Goal: Information Seeking & Learning: Learn about a topic

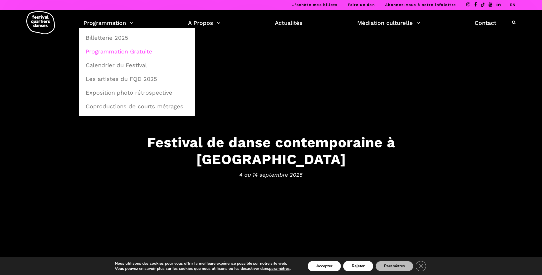
click at [130, 49] on link "Programmation Gratuite" at bounding box center [137, 51] width 110 height 13
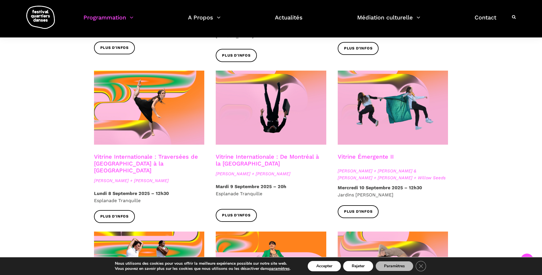
scroll to position [429, 0]
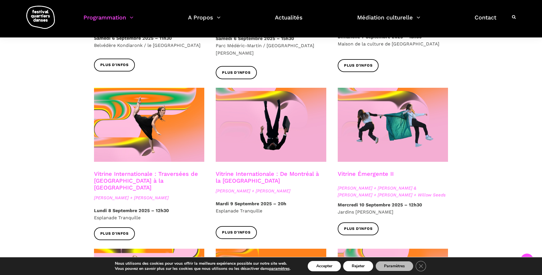
click at [275, 170] on link "Vitrine Internationale : De Montréal à la [GEOGRAPHIC_DATA]" at bounding box center [267, 177] width 103 height 14
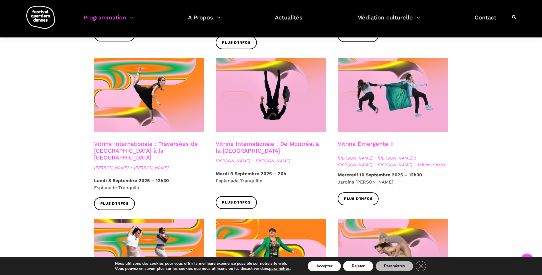
scroll to position [458, 0]
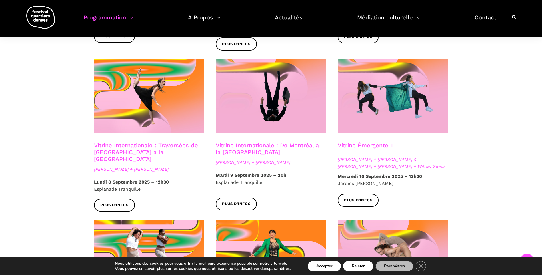
click at [267, 159] on span "Nicholas Bellefleur + Linus Jansner" at bounding box center [271, 162] width 111 height 7
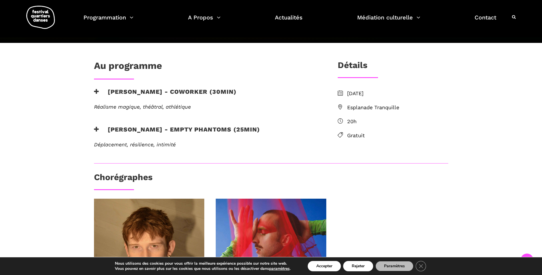
scroll to position [114, 0]
